Goal: Book appointment/travel/reservation

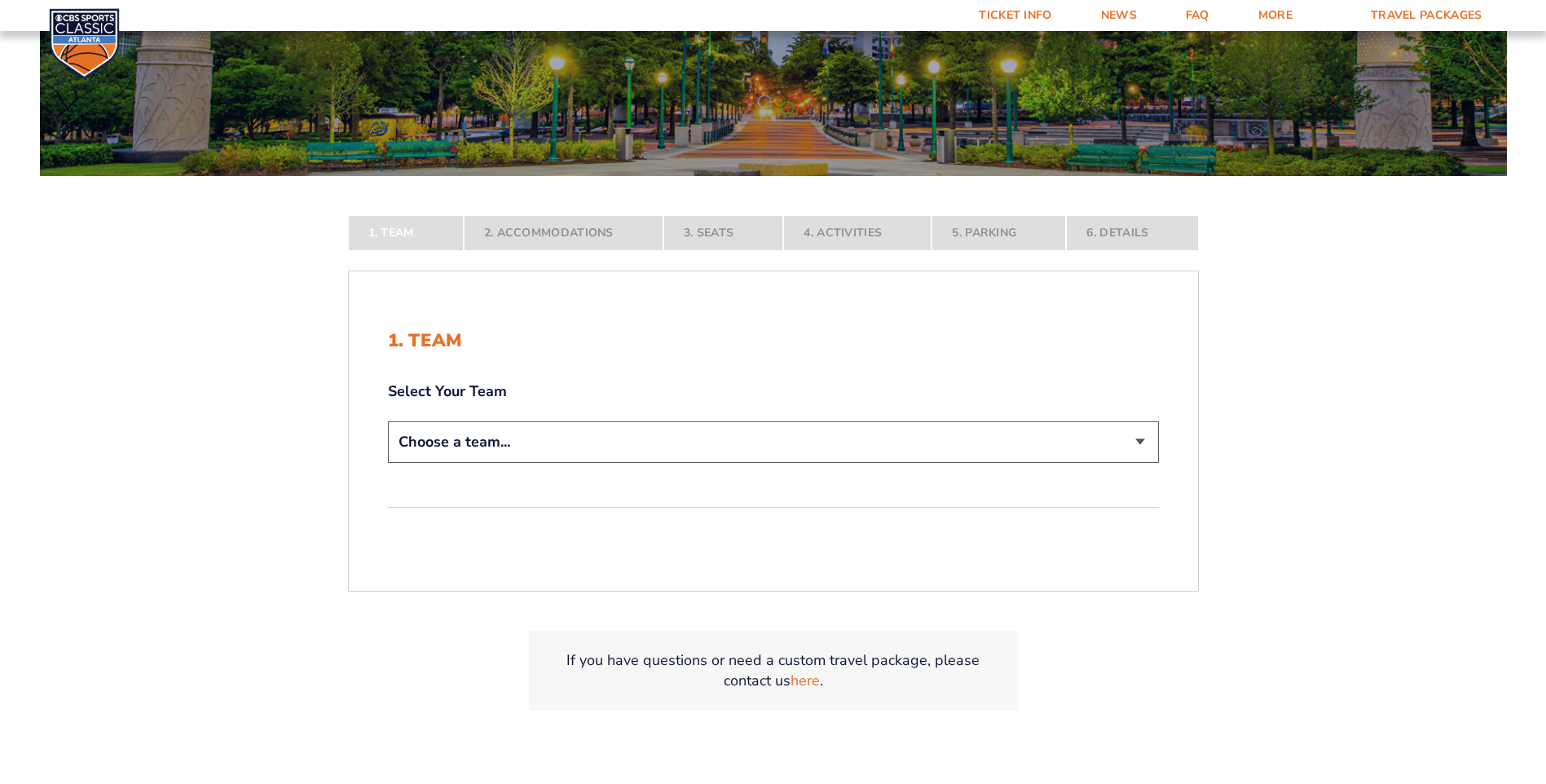
scroll to position [245, 0]
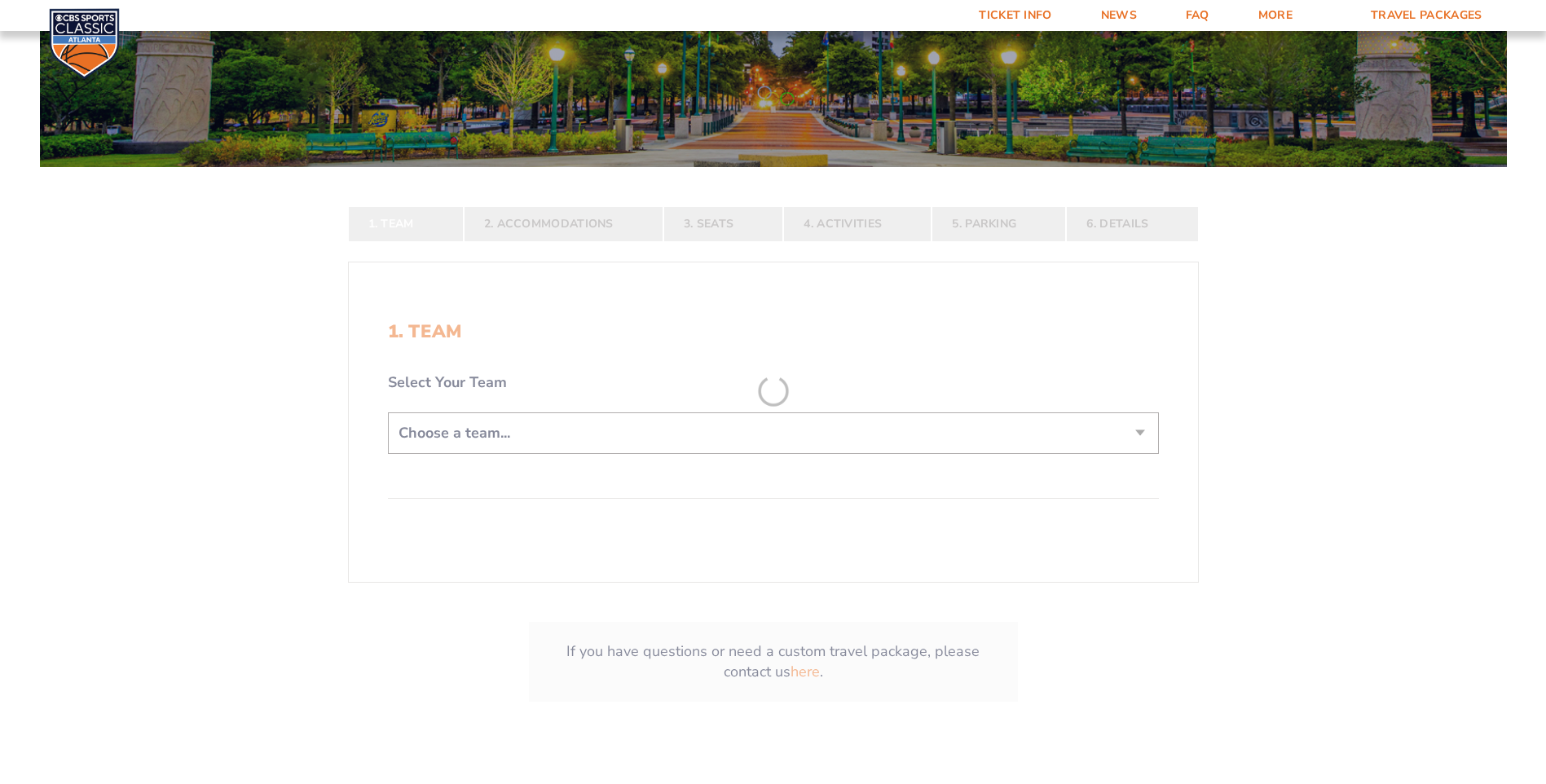
click at [704, 445] on form "[US_STATE] [US_STATE] Travel Package [US_STATE][GEOGRAPHIC_DATA] [US_STATE] Sta…" at bounding box center [773, 267] width 1546 height 1024
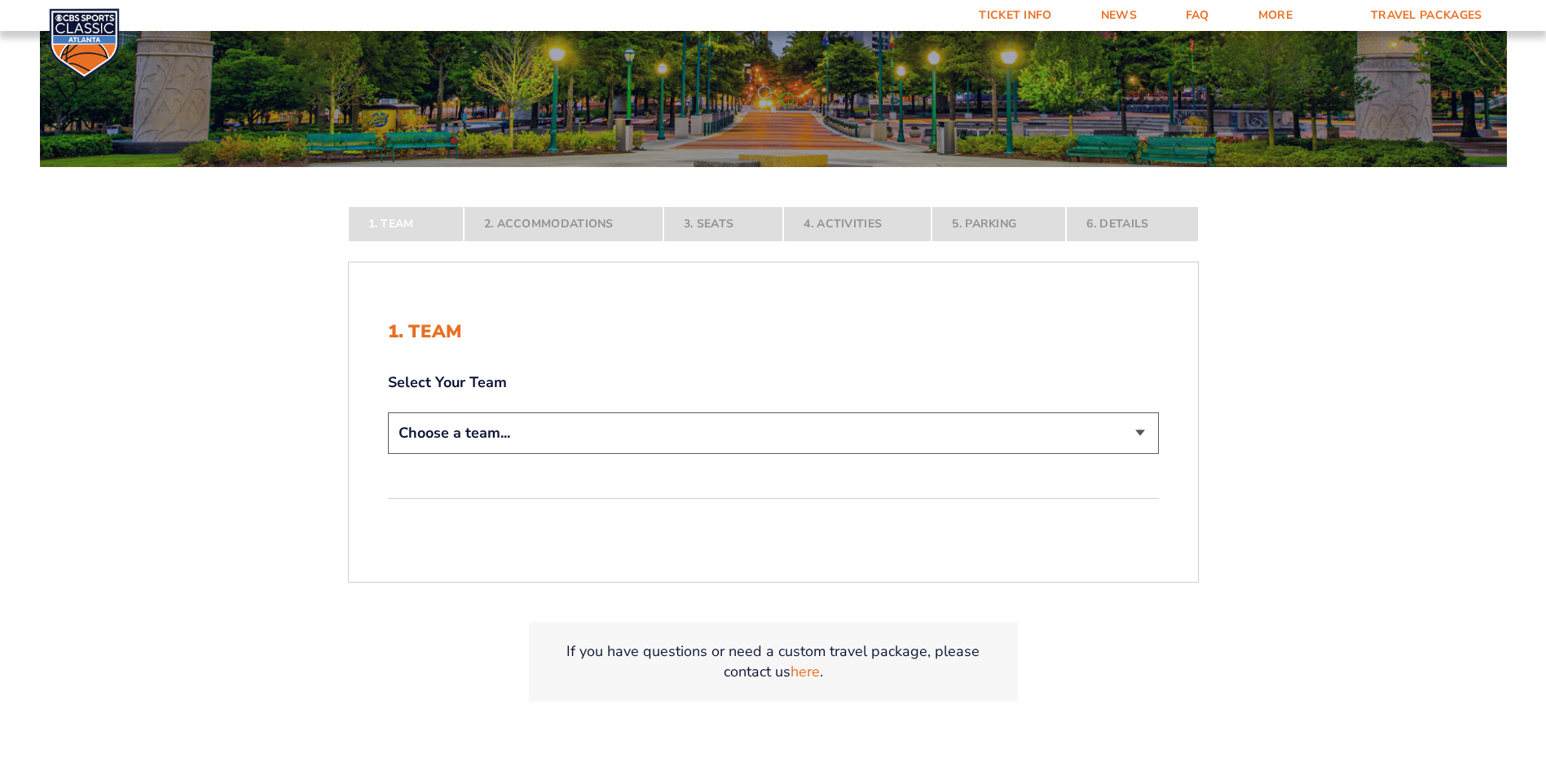
click at [1140, 429] on select "Choose a team... [US_STATE] Wildcats [US_STATE] State Buckeyes [US_STATE] Tar H…" at bounding box center [773, 433] width 771 height 42
select select "12956"
click at [388, 454] on select "Choose a team... [US_STATE] Wildcats [US_STATE] State Buckeyes [US_STATE] Tar H…" at bounding box center [773, 433] width 771 height 42
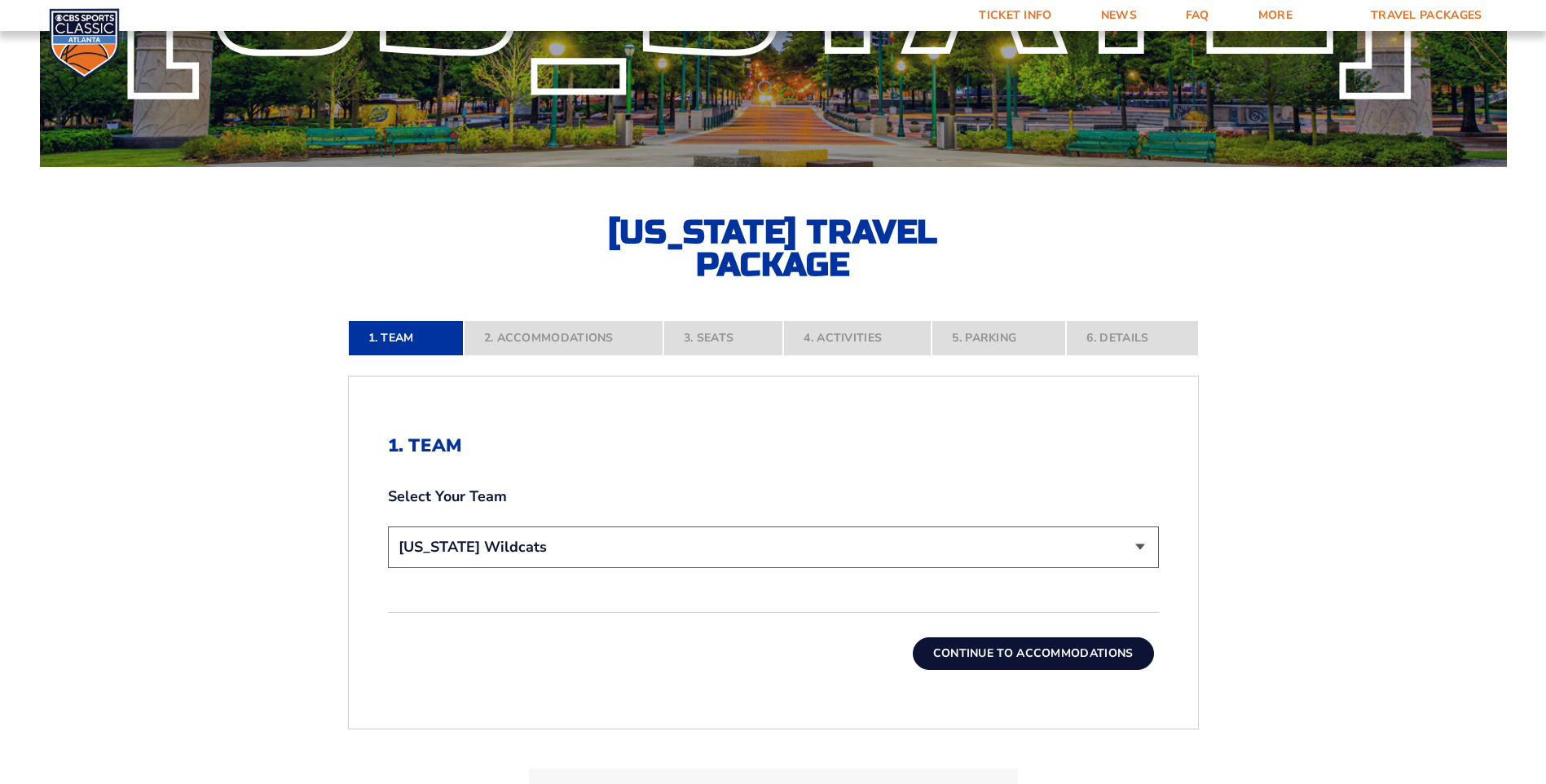
click at [1019, 650] on button "Continue To Accommodations" at bounding box center [1033, 653] width 241 height 33
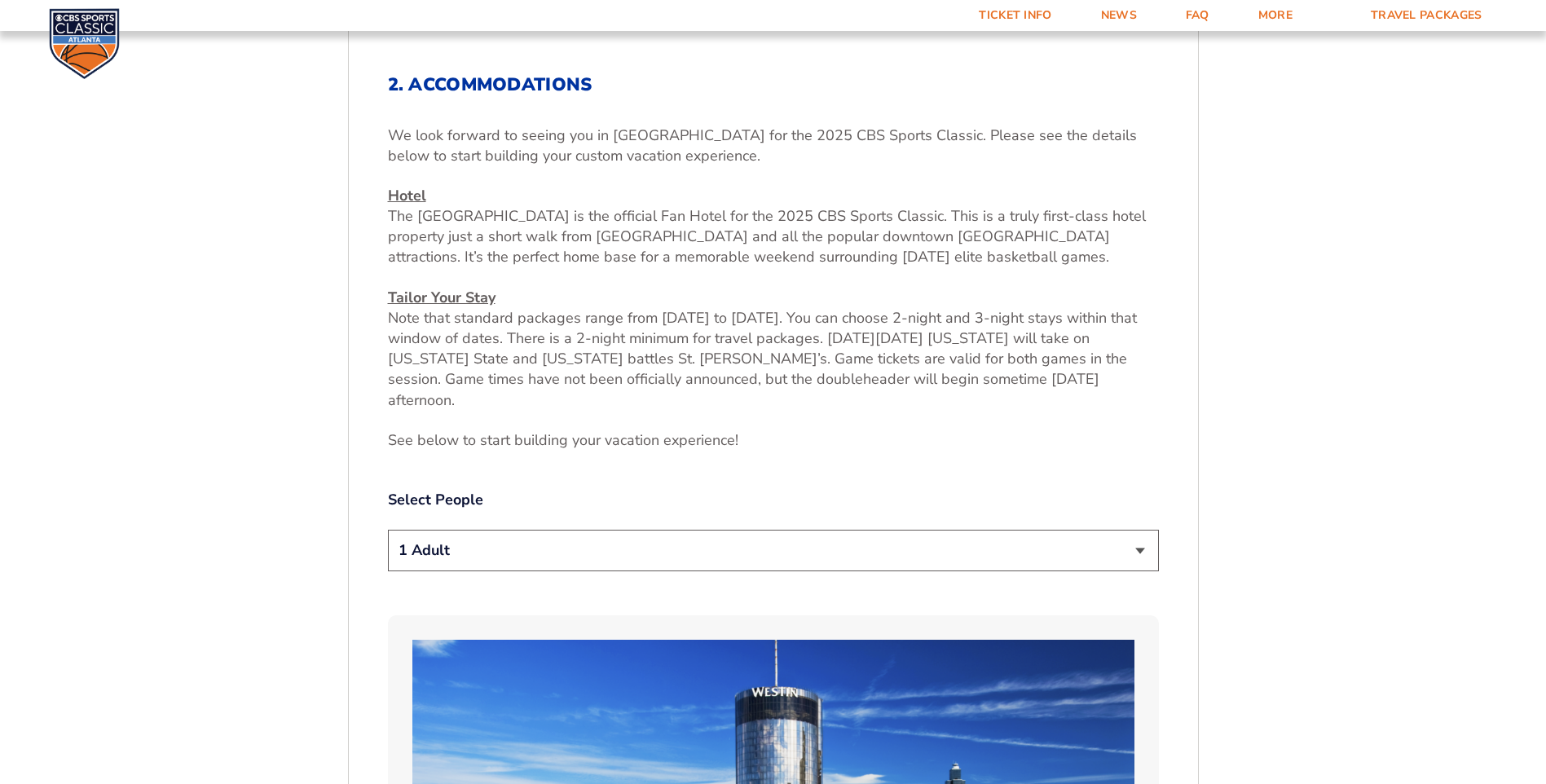
scroll to position [615, 0]
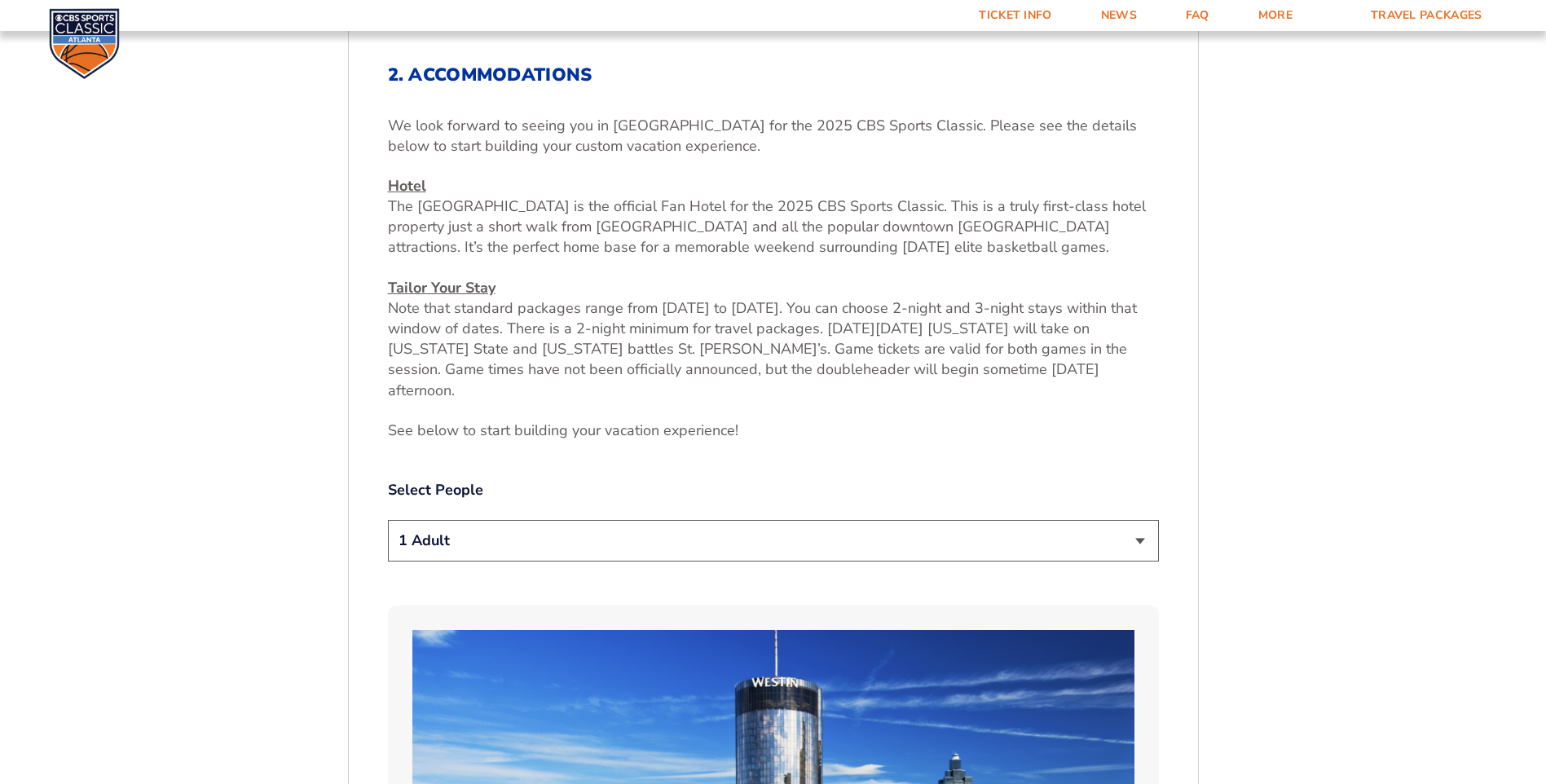
click at [1100, 527] on select "1 Adult 2 Adults 3 Adults 4 Adults 2 Adults + 1 Child 2 Adults + 2 Children 2 A…" at bounding box center [773, 540] width 771 height 42
select select "2 Adults"
click at [388, 519] on select "1 Adult 2 Adults 3 Adults 4 Adults 2 Adults + 1 Child 2 Adults + 2 Children 2 A…" at bounding box center [773, 540] width 771 height 42
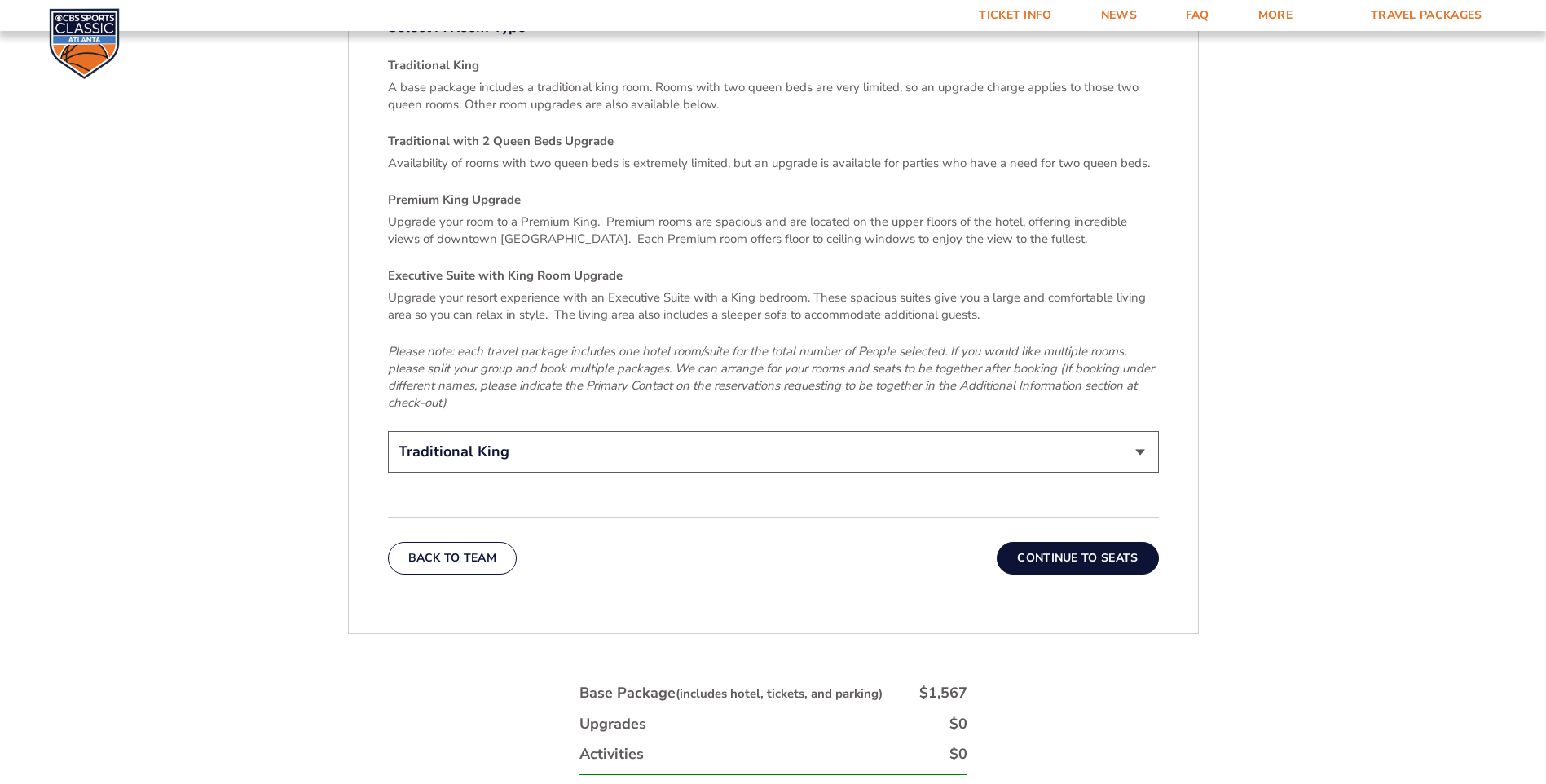
scroll to position [2570, 0]
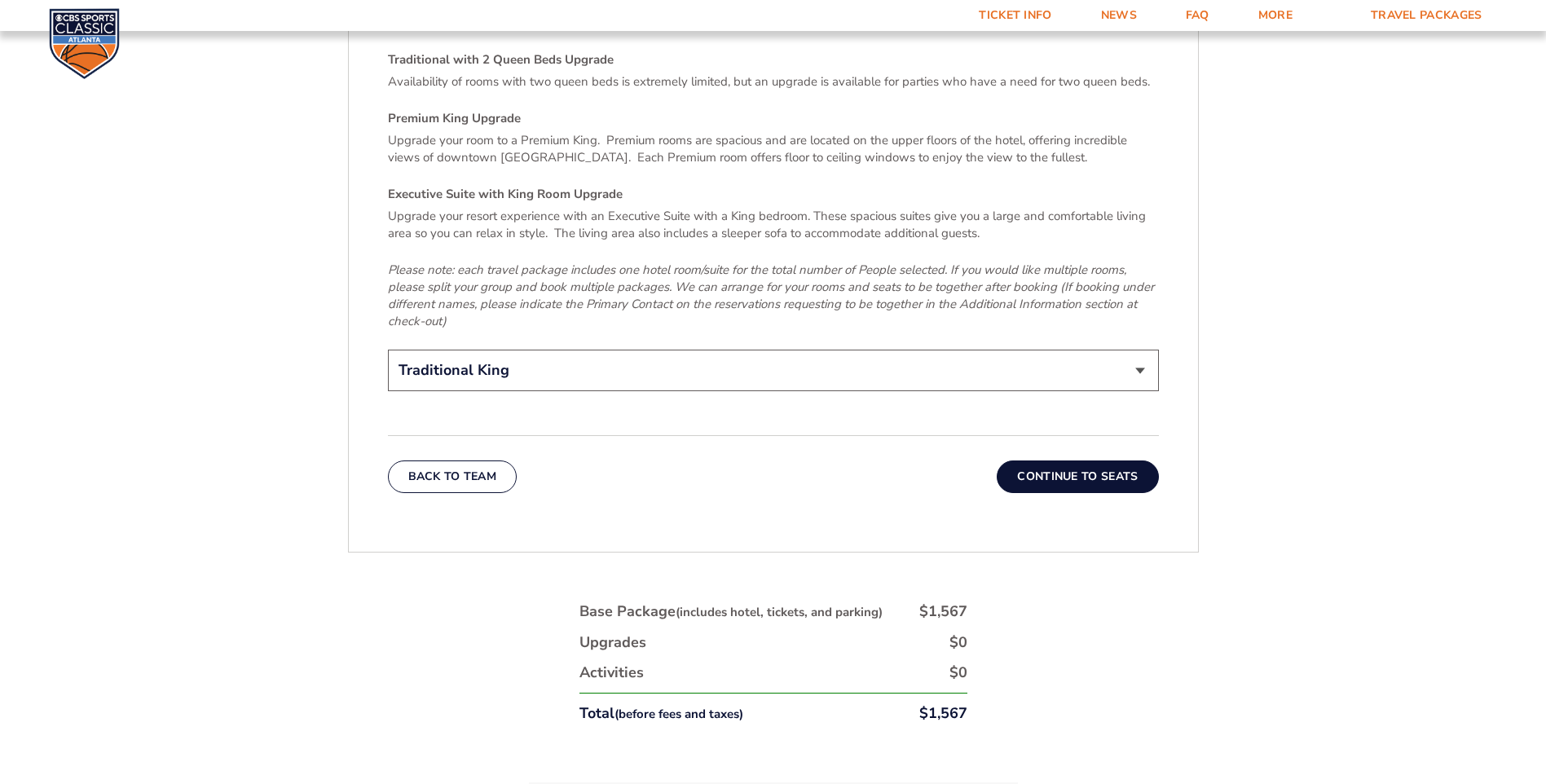
click at [1070, 461] on button "Continue To Seats" at bounding box center [1078, 477] width 161 height 33
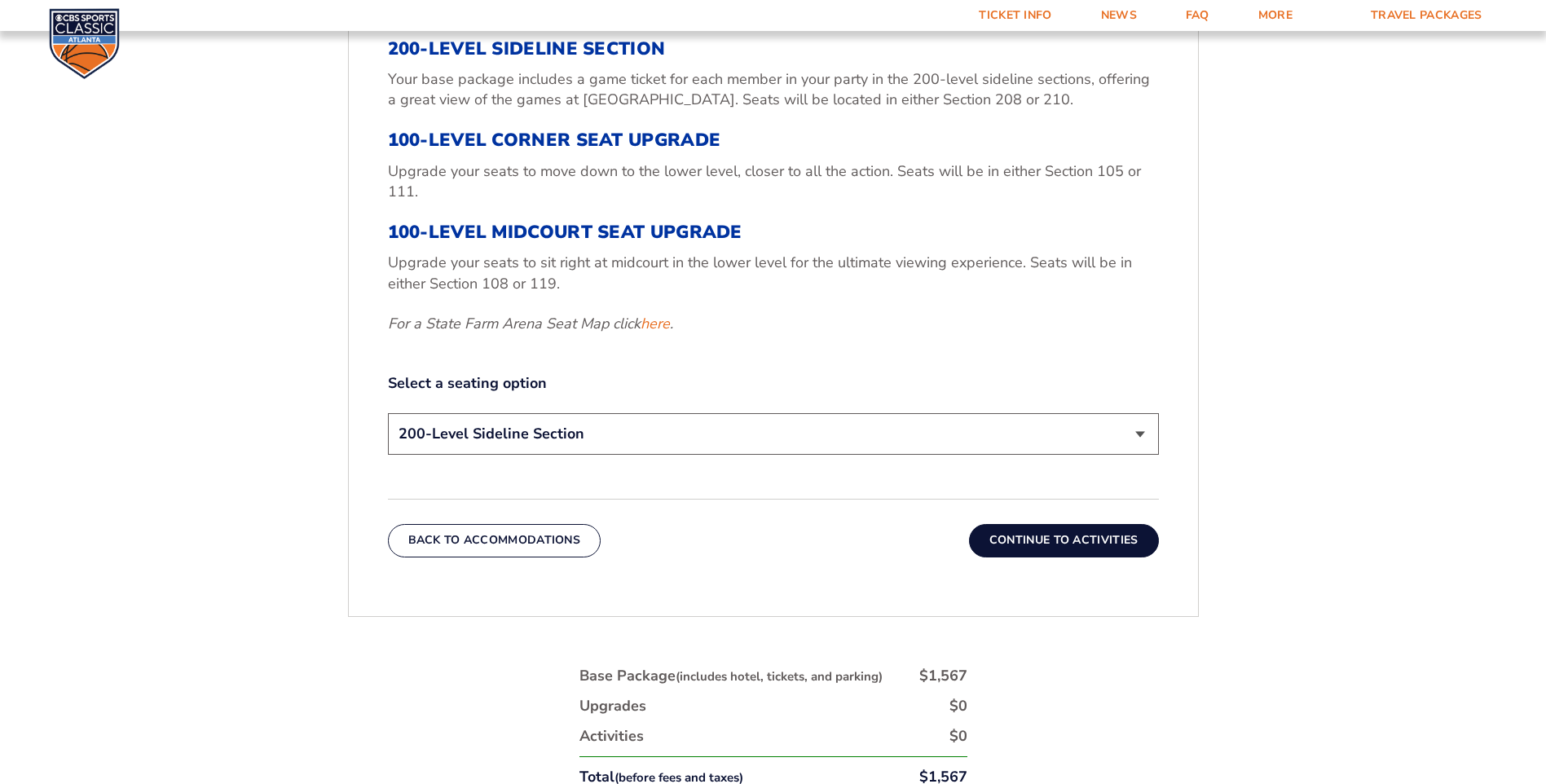
scroll to position [696, 0]
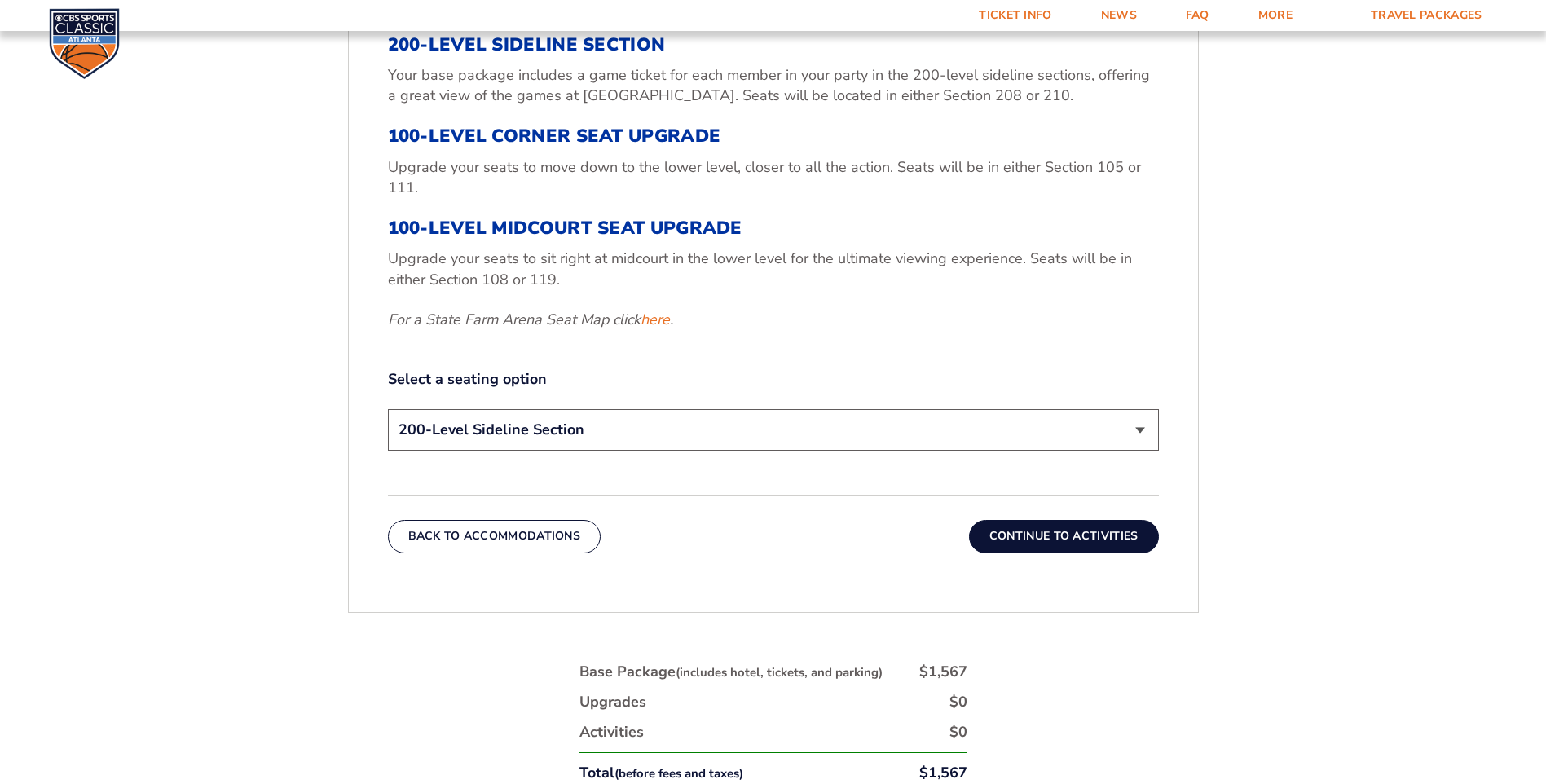
click at [602, 428] on select "200-Level Sideline Section 100-Level Corner Seat Upgrade (+$120 per person) 100…" at bounding box center [773, 429] width 771 height 42
click at [1133, 424] on select "200-Level Sideline Section 100-Level Corner Seat Upgrade (+$120 per person) 100…" at bounding box center [773, 429] width 771 height 42
select select "100-Level Midcourt Seat Upgrade"
click at [388, 408] on select "200-Level Sideline Section 100-Level Corner Seat Upgrade (+$120 per person) 100…" at bounding box center [773, 429] width 771 height 42
click at [659, 323] on link "here" at bounding box center [655, 319] width 29 height 20
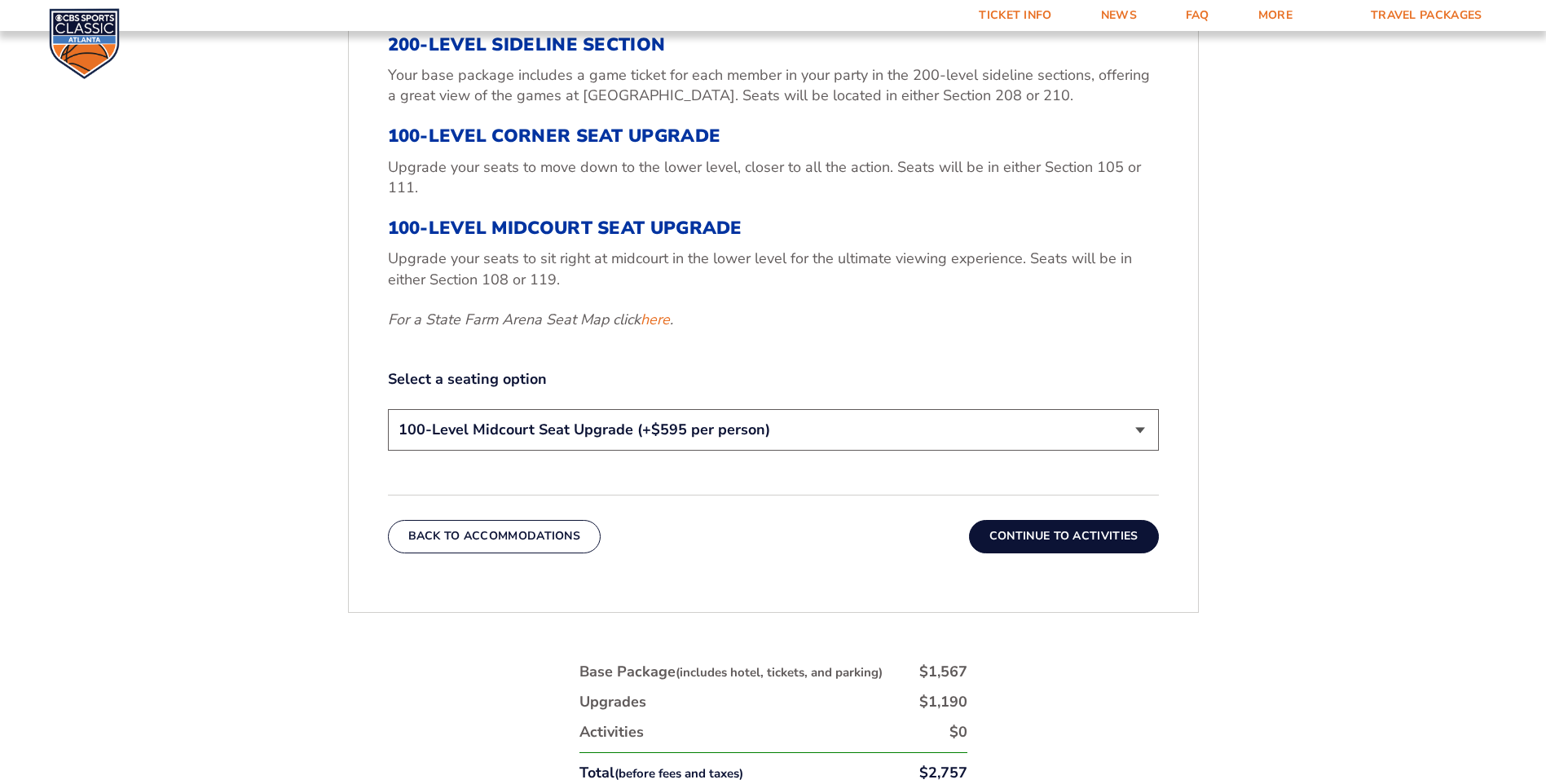
click at [1037, 532] on button "Continue To Activities" at bounding box center [1064, 536] width 190 height 33
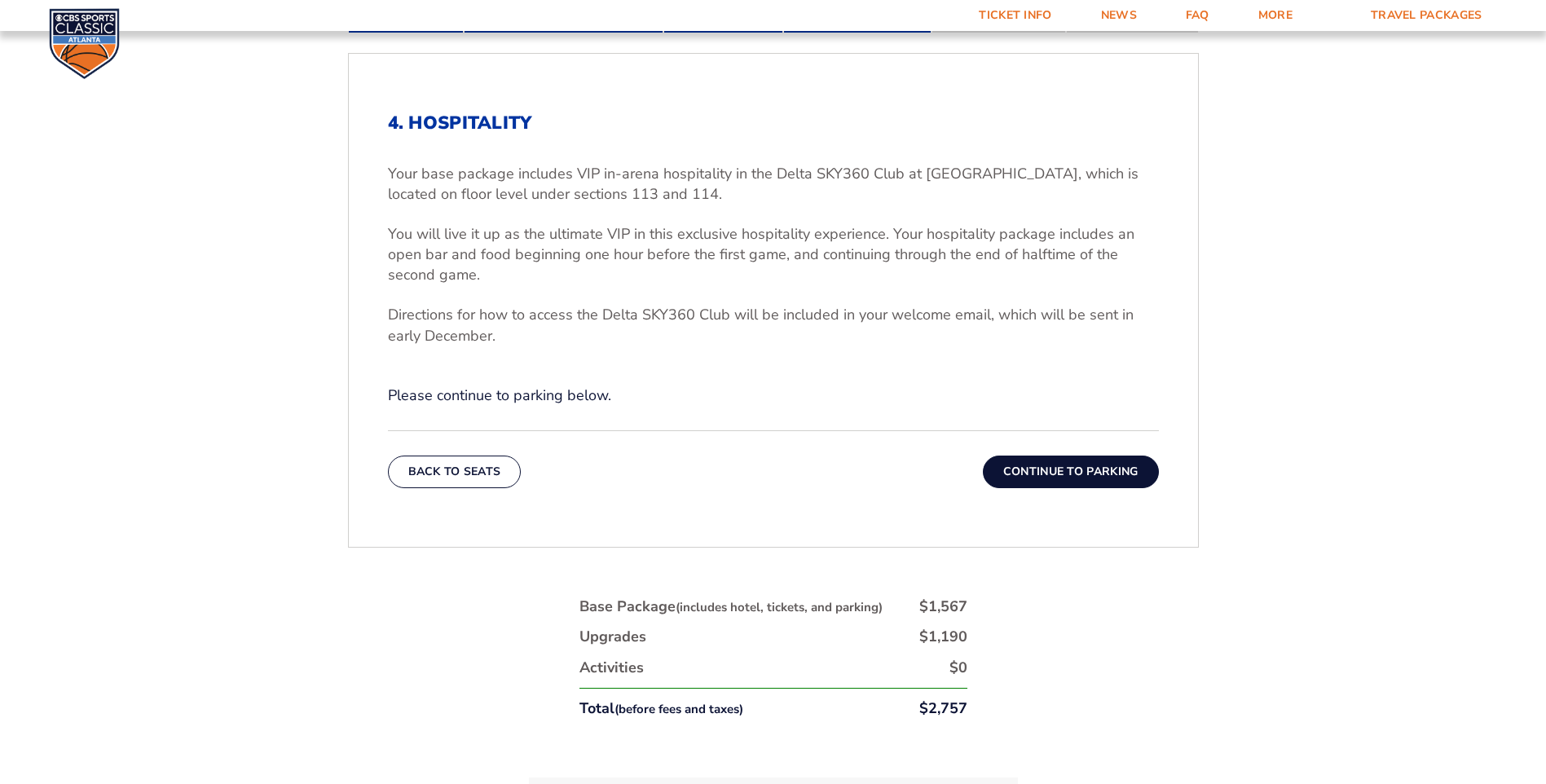
scroll to position [615, 0]
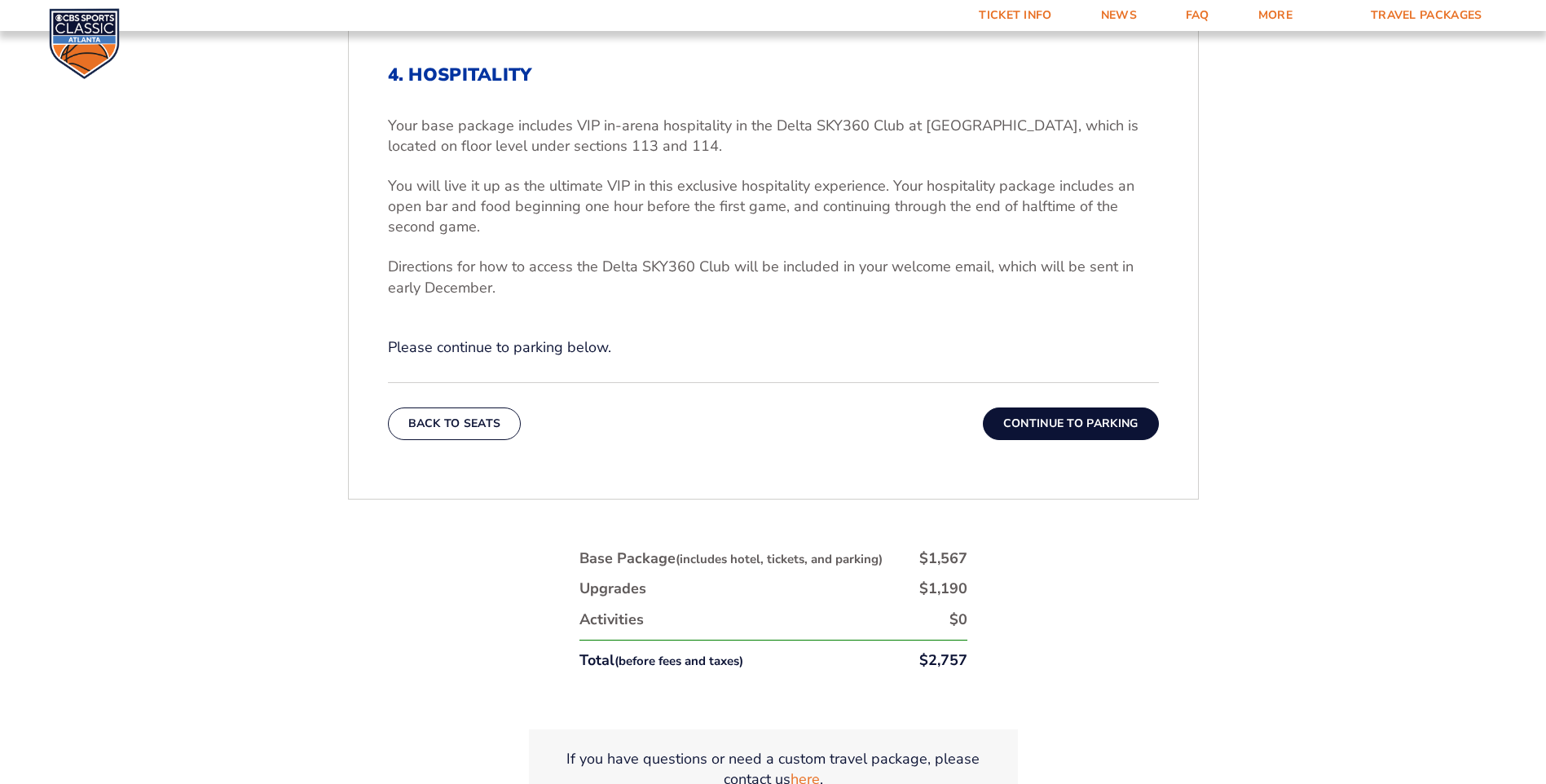
click at [1067, 433] on button "Continue To Parking" at bounding box center [1071, 424] width 176 height 33
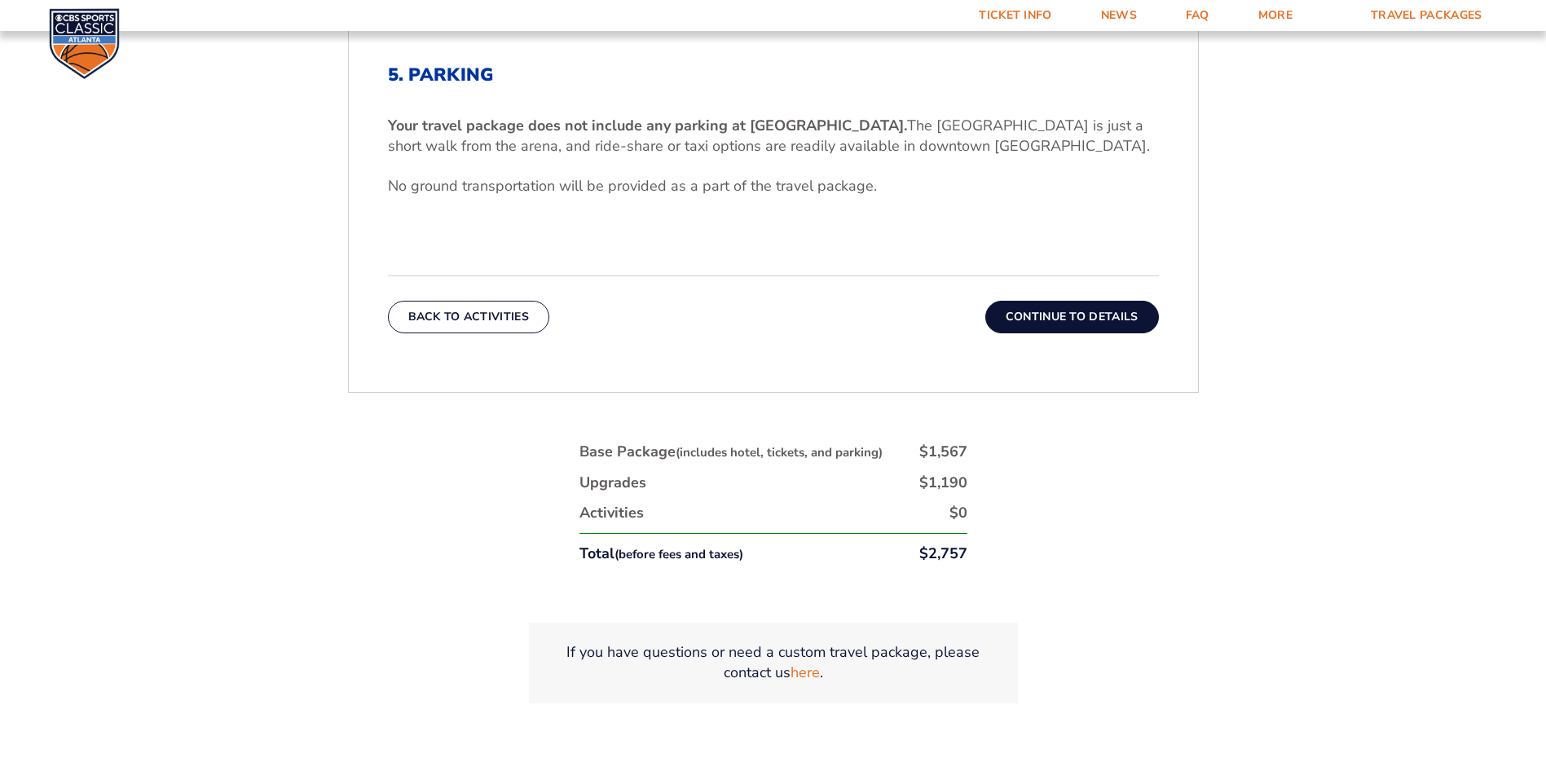
click at [1084, 320] on button "Continue To Details" at bounding box center [1072, 317] width 174 height 33
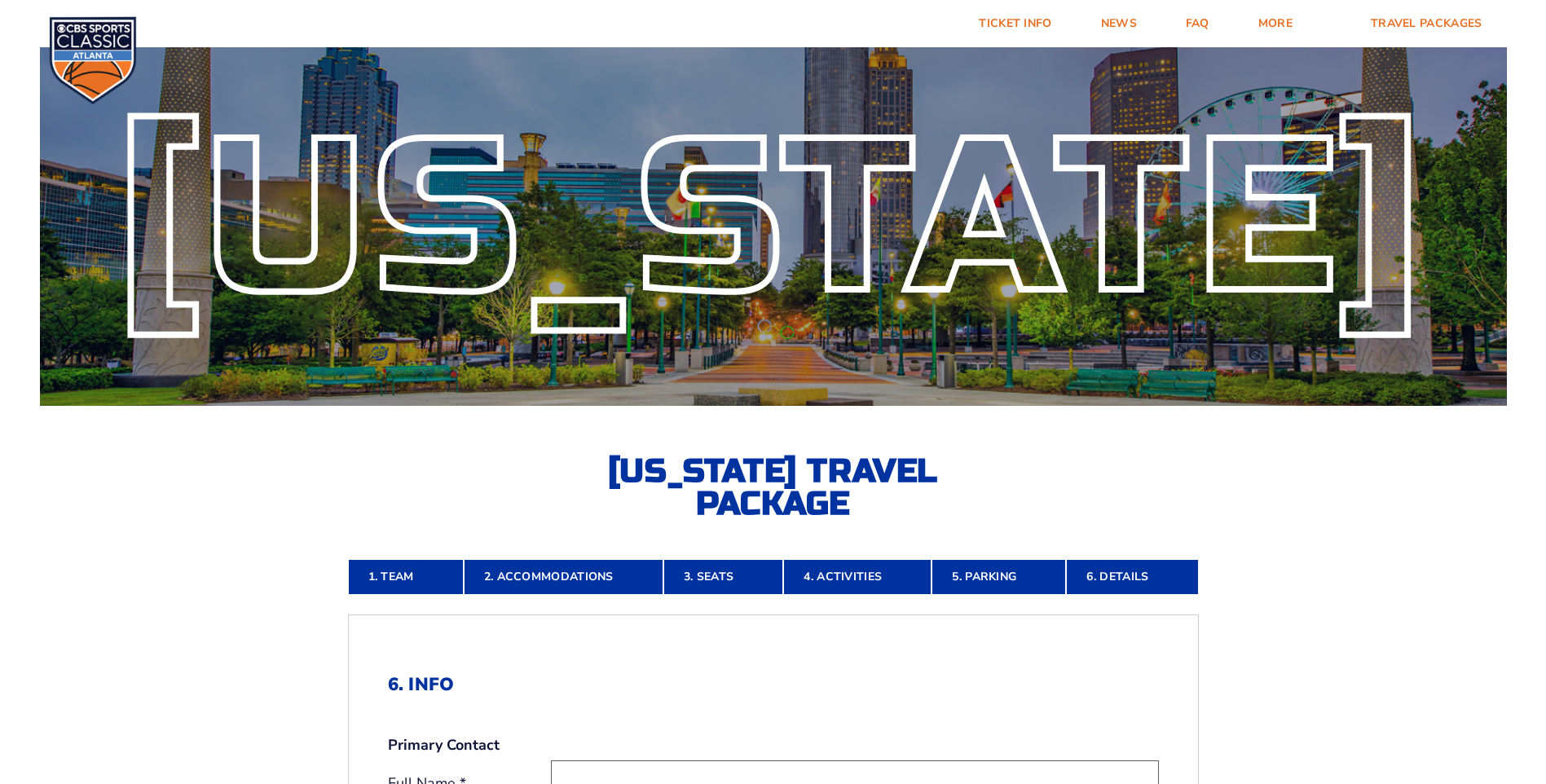
scroll to position [0, 0]
